Goal: Task Accomplishment & Management: Use online tool/utility

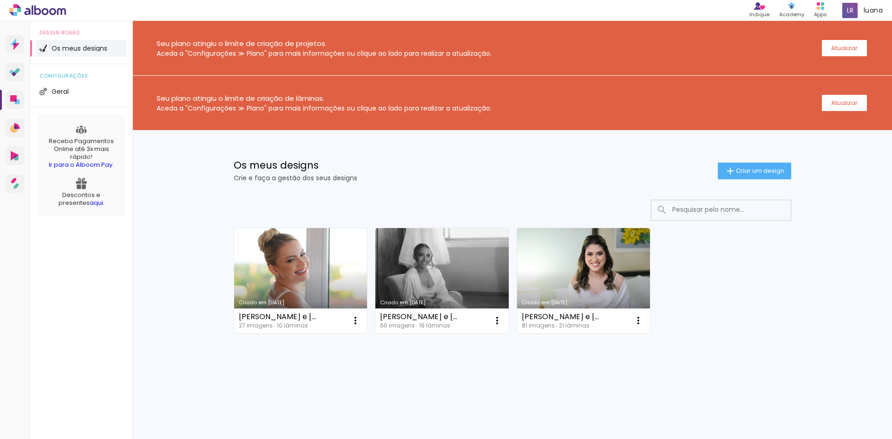
click at [320, 265] on link "Criado em 26/09/25" at bounding box center [300, 280] width 133 height 105
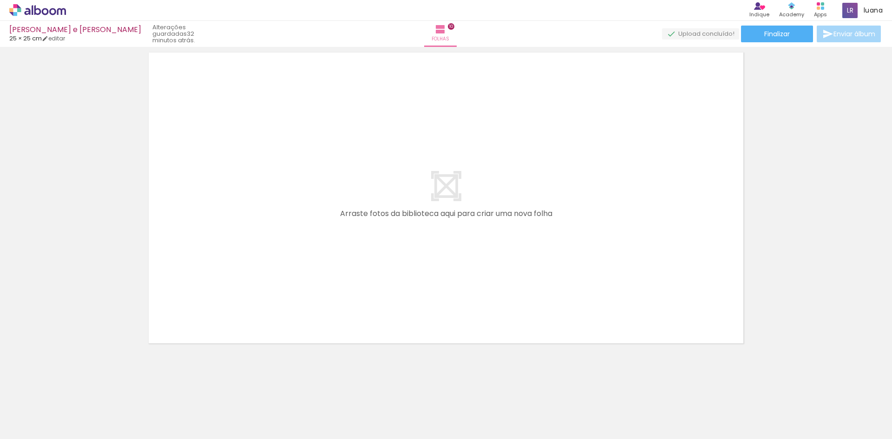
scroll to position [0, 592]
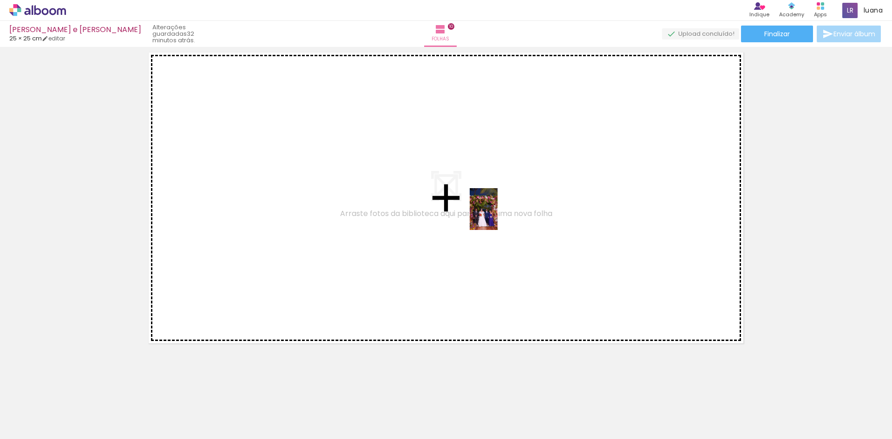
drag, startPoint x: 806, startPoint y: 405, endPoint x: 498, endPoint y: 216, distance: 361.3
click at [498, 216] on quentale-workspace at bounding box center [446, 219] width 892 height 439
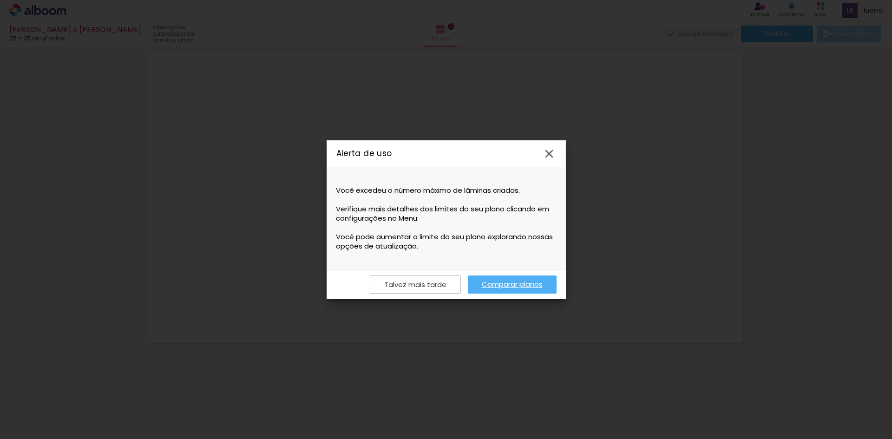
click at [548, 152] on iron-icon at bounding box center [549, 154] width 14 height 14
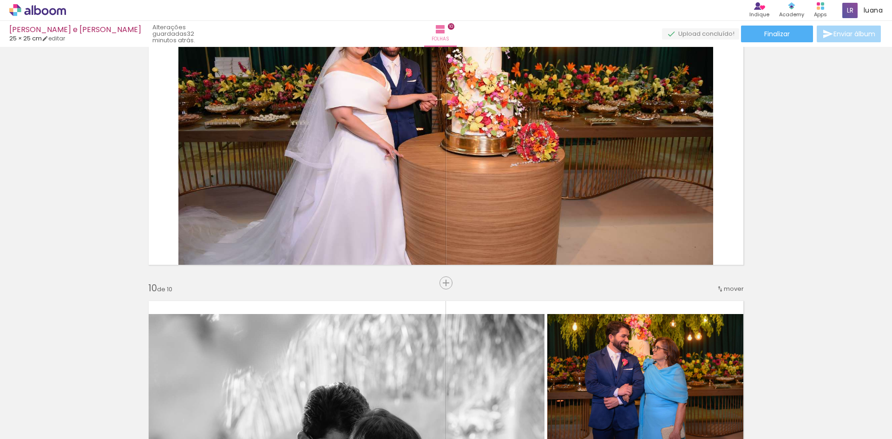
scroll to position [2463, 0]
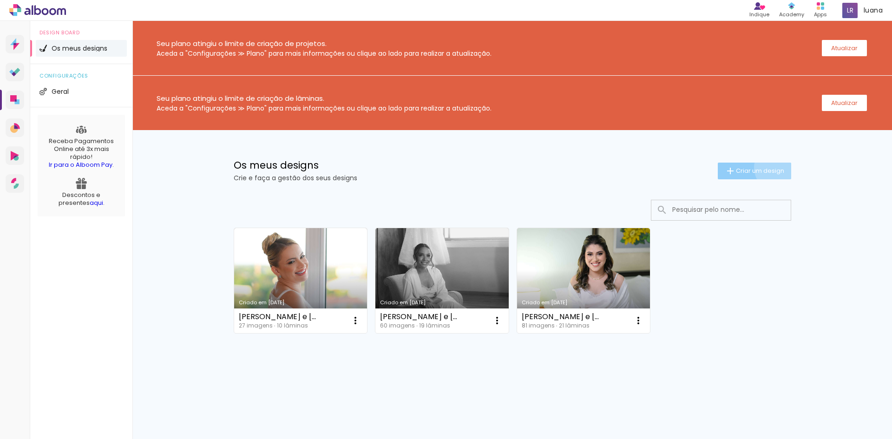
click at [778, 168] on span "Criar um design" at bounding box center [760, 171] width 48 height 6
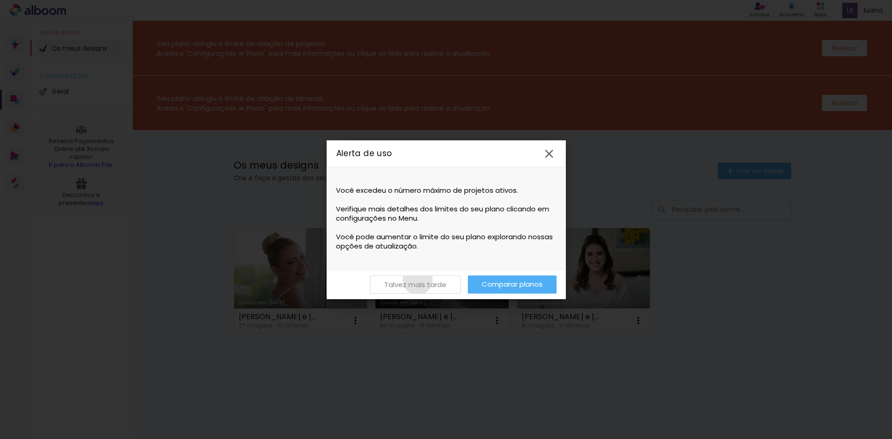
click at [0, 0] on slot "Talvez mais tarde" at bounding box center [0, 0] width 0 height 0
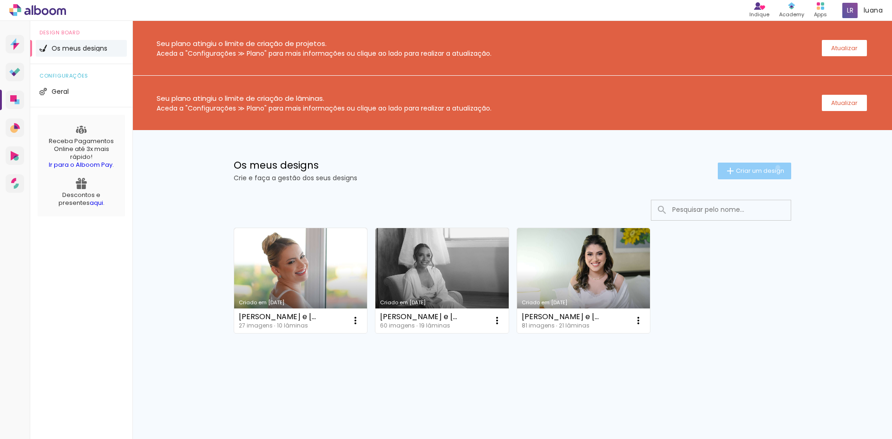
click at [777, 168] on span "Criar um design" at bounding box center [760, 171] width 48 height 6
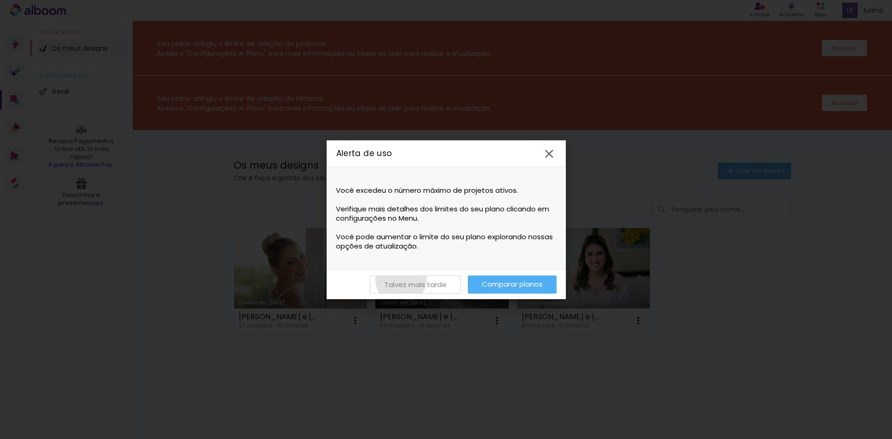
click at [401, 279] on paper-button "Talvez mais tarde" at bounding box center [415, 285] width 91 height 18
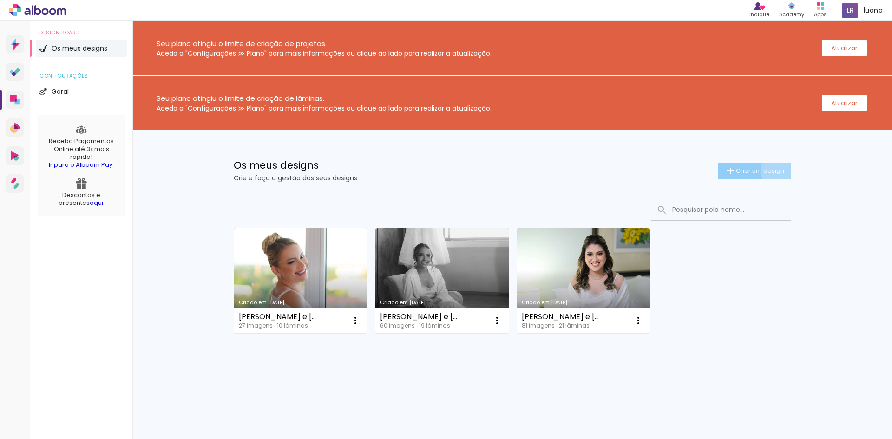
click at [779, 170] on span "Criar um design" at bounding box center [760, 171] width 48 height 6
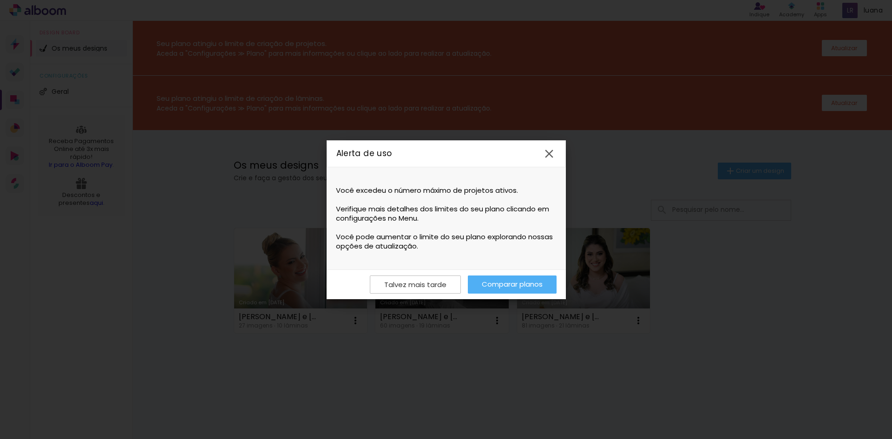
click at [509, 277] on link "Comparar planos" at bounding box center [512, 285] width 89 height 18
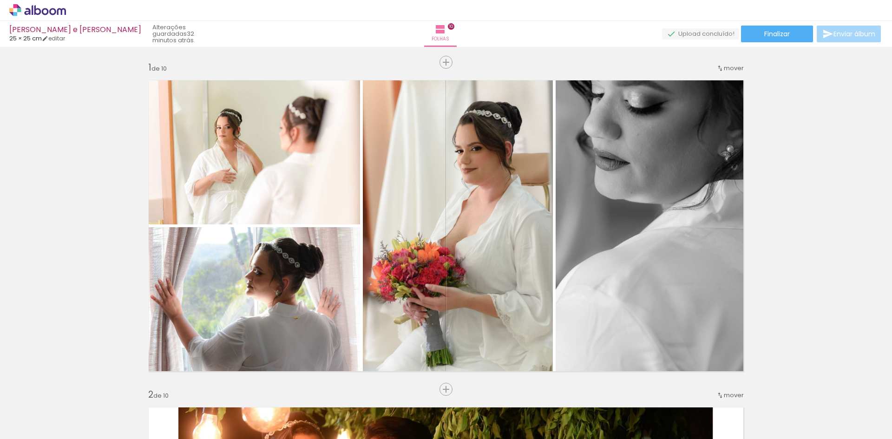
click at [760, 431] on quentale-thumb at bounding box center [770, 407] width 52 height 53
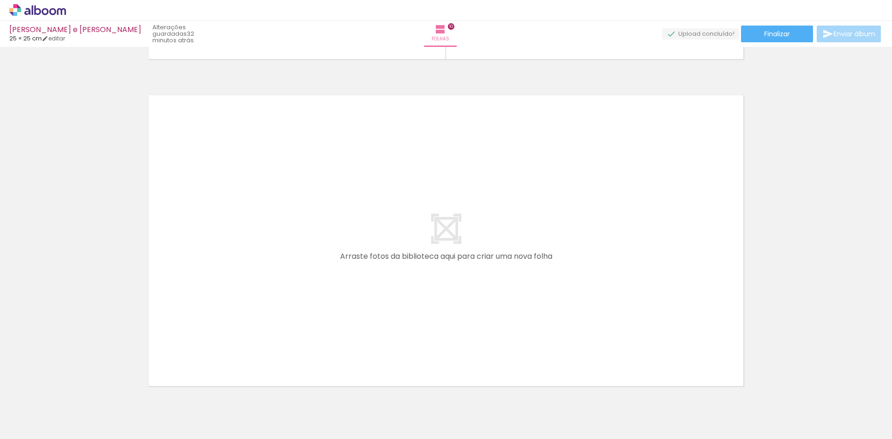
scroll to position [3301, 0]
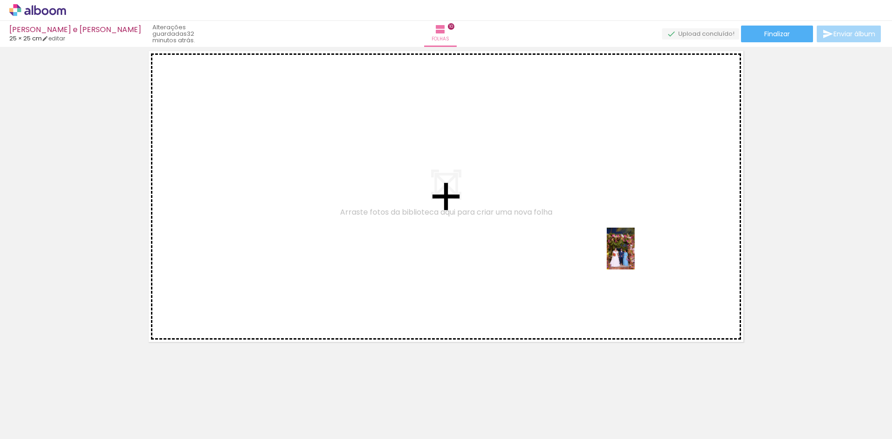
drag, startPoint x: 869, startPoint y: 409, endPoint x: 608, endPoint y: 223, distance: 320.6
click at [609, 224] on quentale-workspace at bounding box center [446, 219] width 892 height 439
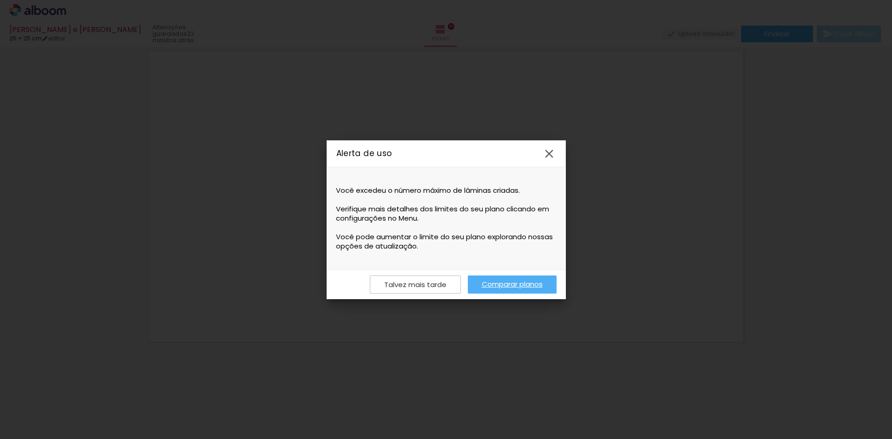
click at [550, 154] on iron-icon at bounding box center [549, 154] width 14 height 14
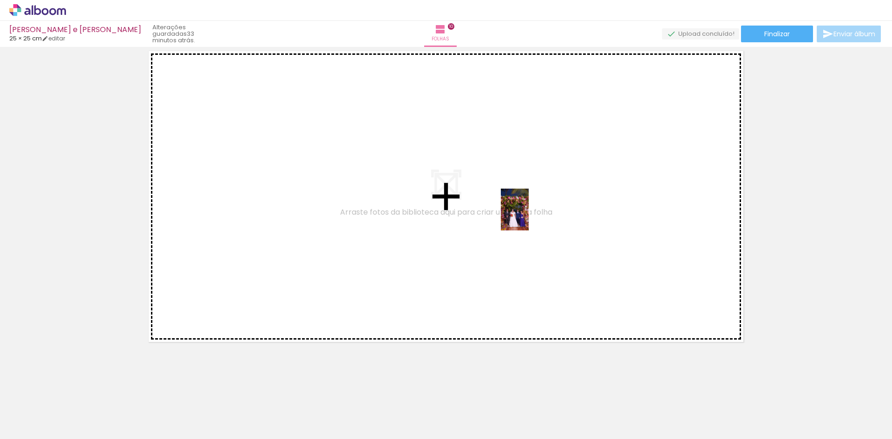
drag, startPoint x: 812, startPoint y: 415, endPoint x: 519, endPoint y: 210, distance: 357.6
click at [520, 210] on quentale-workspace at bounding box center [446, 219] width 892 height 439
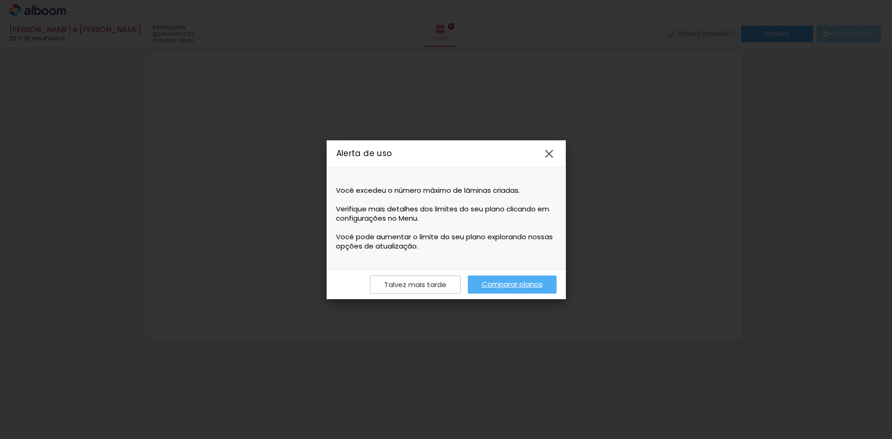
click at [549, 154] on iron-icon at bounding box center [549, 154] width 14 height 14
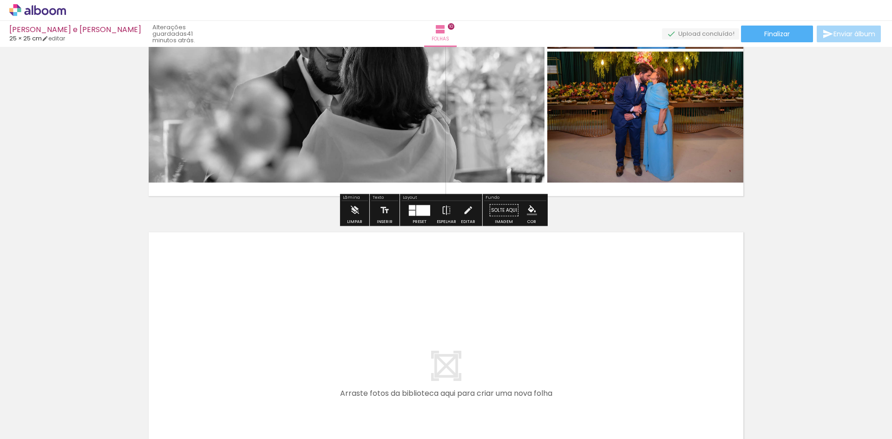
scroll to position [3299, 0]
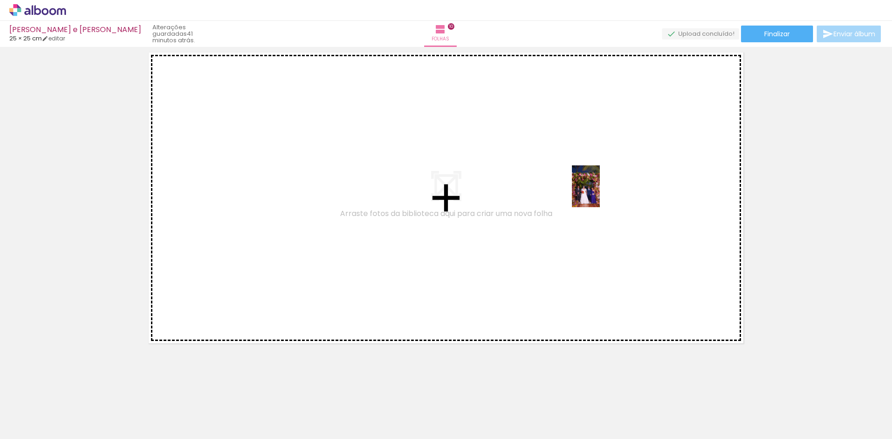
drag, startPoint x: 805, startPoint y: 407, endPoint x: 597, endPoint y: 188, distance: 302.4
click at [597, 188] on quentale-workspace at bounding box center [446, 219] width 892 height 439
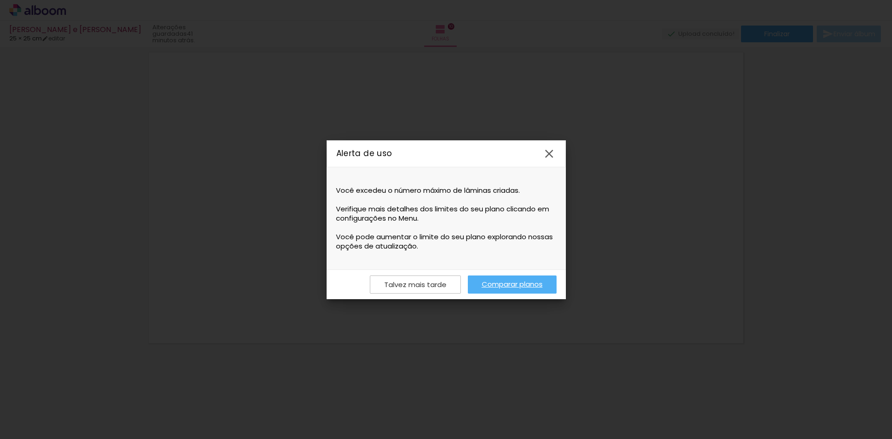
click at [547, 152] on iron-icon at bounding box center [549, 154] width 14 height 14
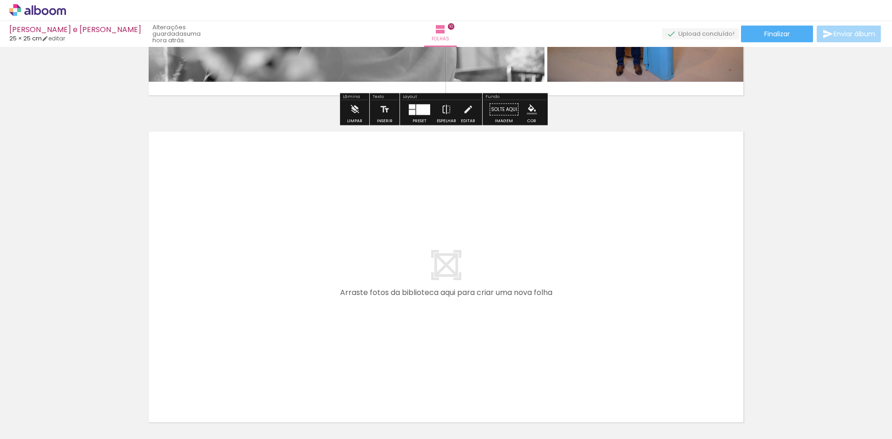
scroll to position [3253, 0]
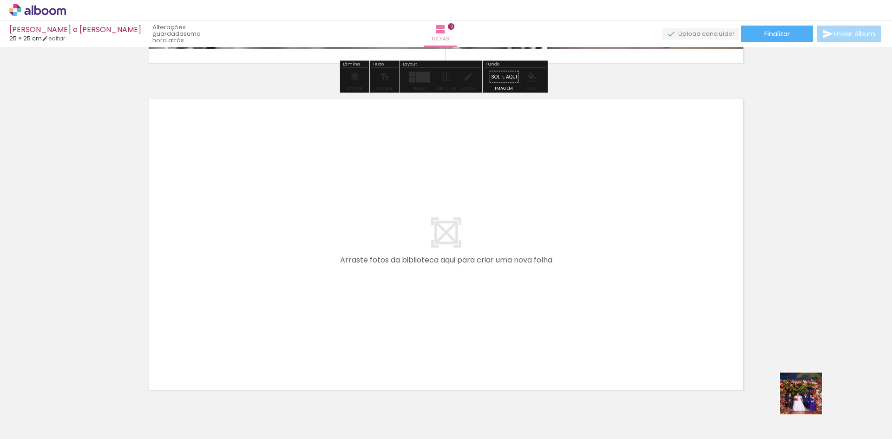
drag, startPoint x: 816, startPoint y: 407, endPoint x: 631, endPoint y: 282, distance: 222.9
click at [632, 282] on quentale-workspace at bounding box center [446, 219] width 892 height 439
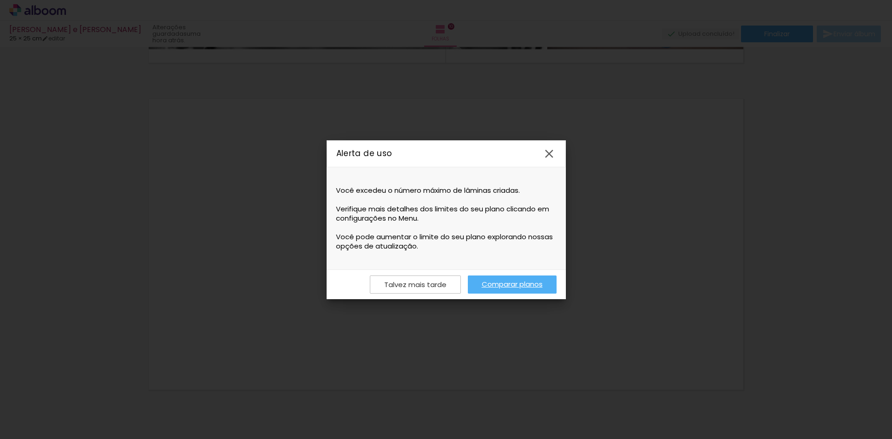
click at [553, 149] on iron-icon at bounding box center [549, 154] width 14 height 14
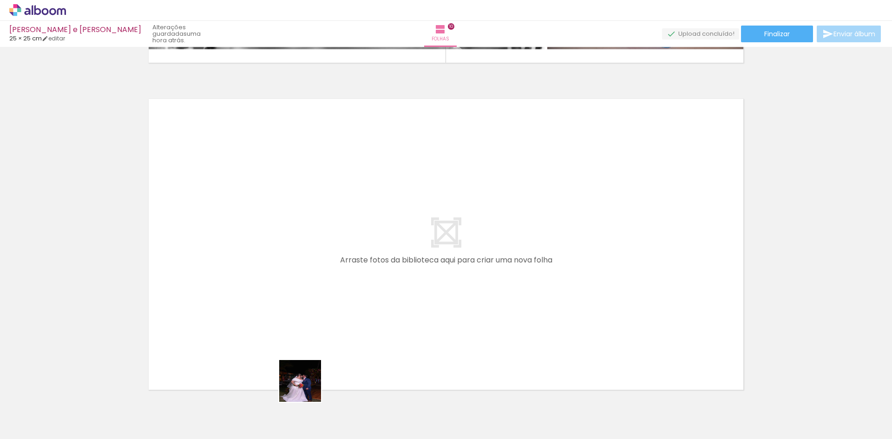
drag, startPoint x: 286, startPoint y: 415, endPoint x: 389, endPoint y: 306, distance: 150.2
click at [389, 306] on quentale-workspace at bounding box center [446, 219] width 892 height 439
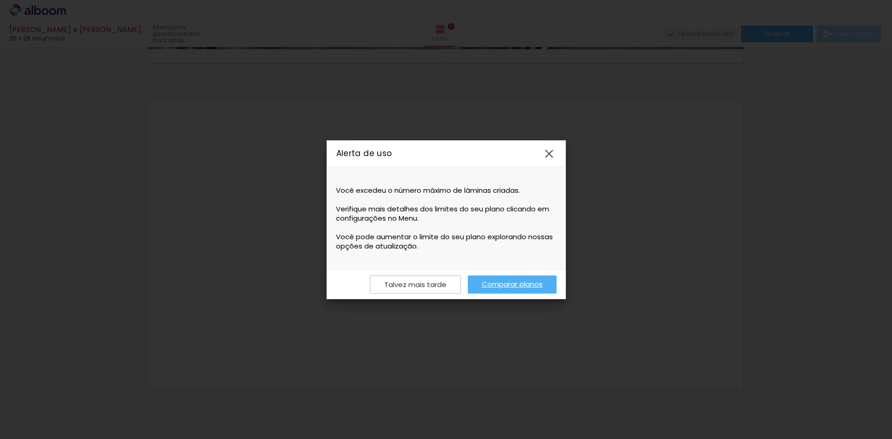
click at [556, 151] on paper-icon-button at bounding box center [549, 153] width 21 height 21
